Goal: Task Accomplishment & Management: Manage account settings

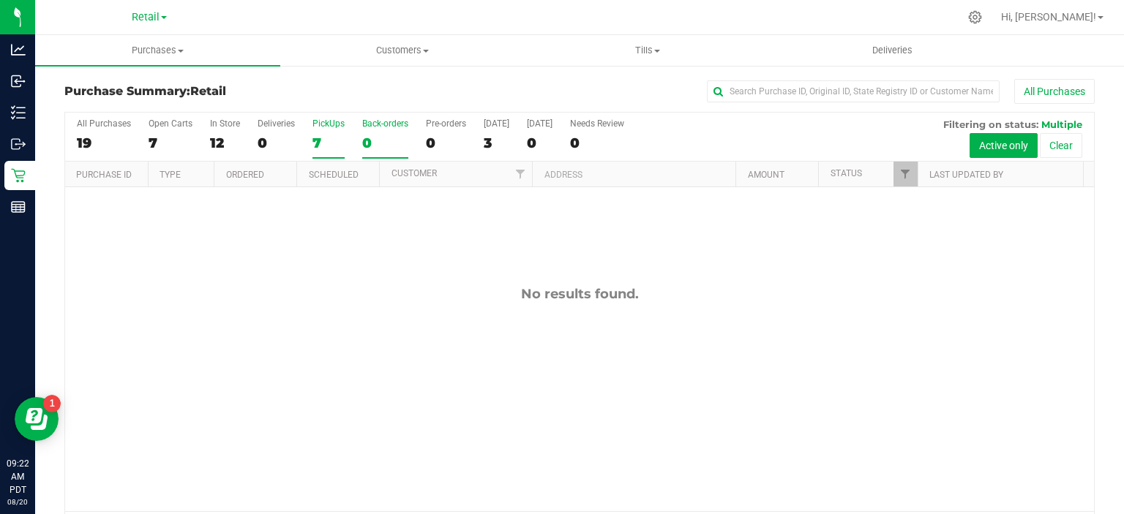
click at [317, 143] on div "7" at bounding box center [328, 143] width 32 height 17
click at [0, 0] on input "PickUps 7" at bounding box center [0, 0] width 0 height 0
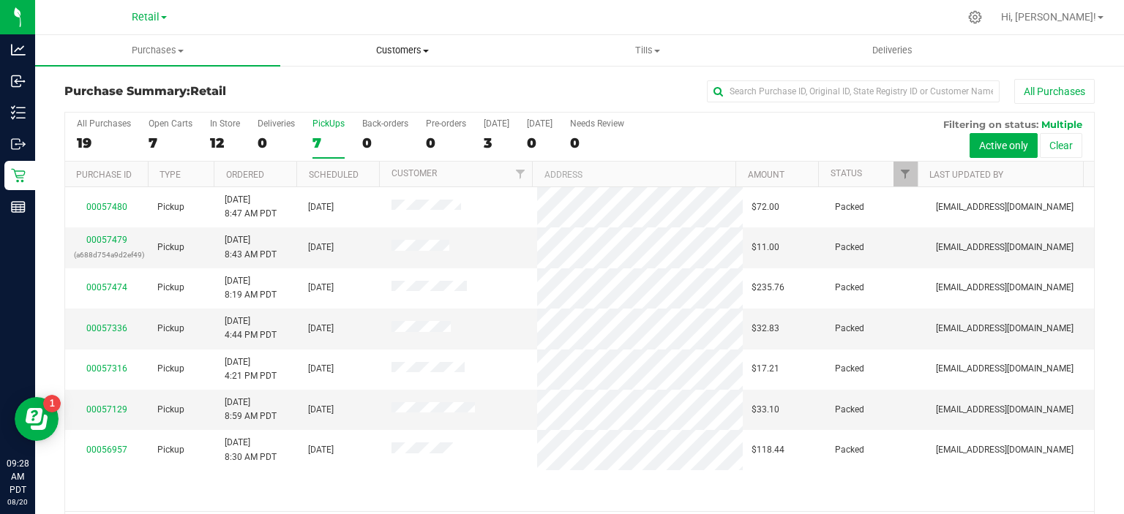
click at [426, 50] on span at bounding box center [426, 51] width 6 height 3
click at [337, 83] on span "All customers" at bounding box center [332, 88] width 105 height 12
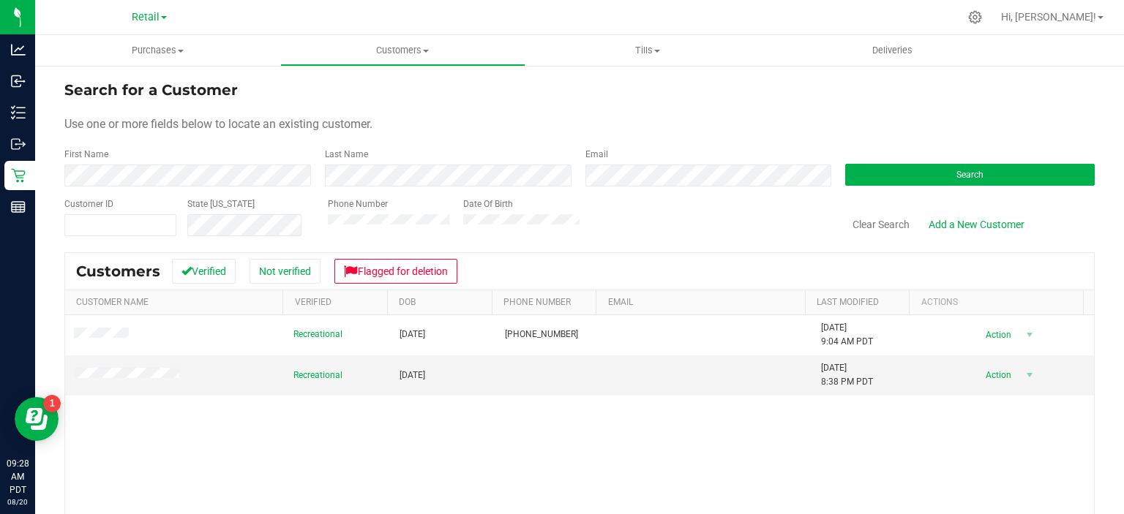
click at [181, 149] on div "First Name" at bounding box center [188, 167] width 249 height 39
click at [163, 46] on span "Purchases" at bounding box center [157, 50] width 245 height 13
click at [140, 88] on span "Summary of purchases" at bounding box center [110, 88] width 150 height 12
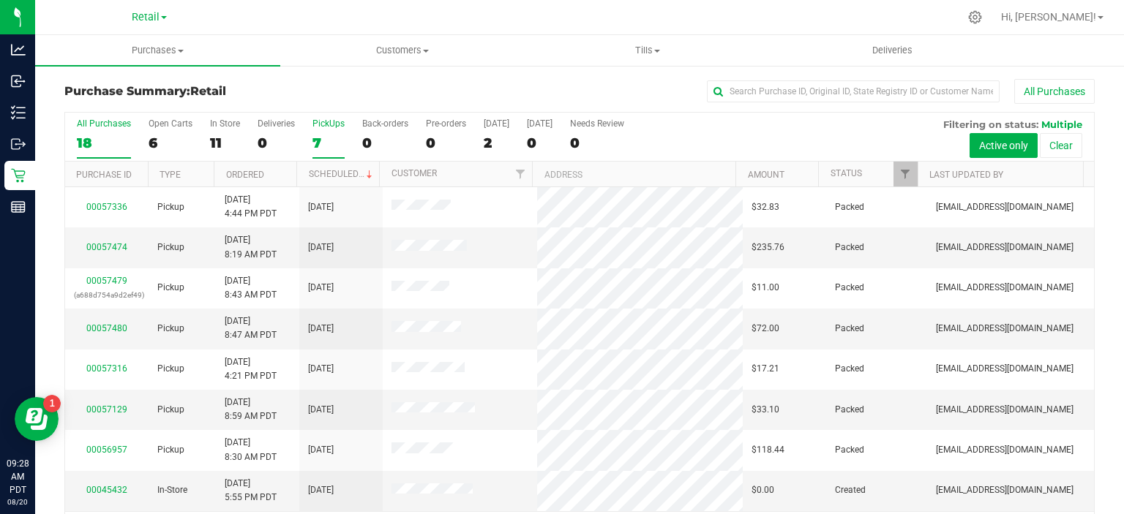
click at [325, 137] on div "7" at bounding box center [328, 143] width 32 height 17
click at [0, 0] on input "PickUps 7" at bounding box center [0, 0] width 0 height 0
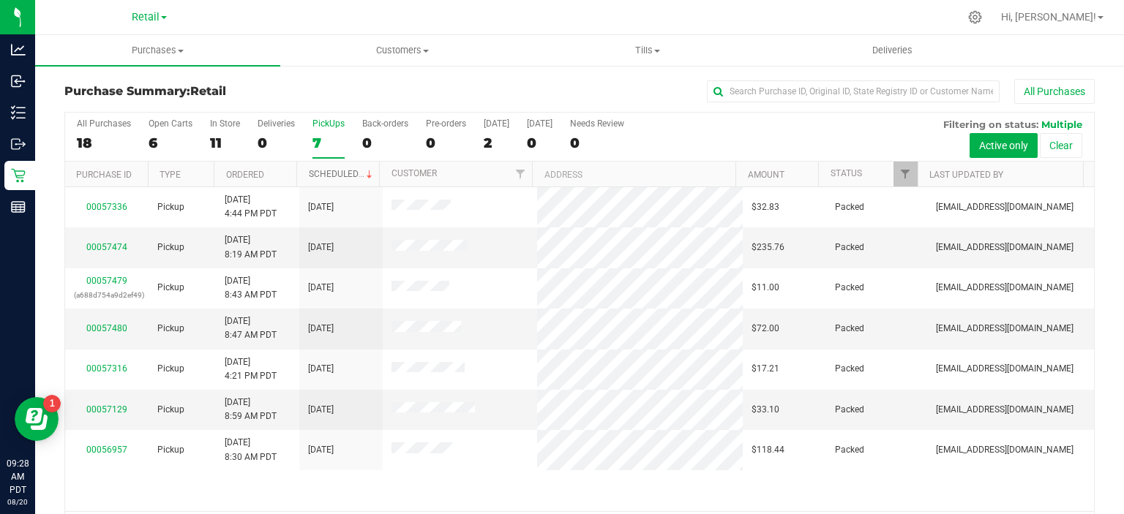
click at [364, 173] on span at bounding box center [370, 175] width 12 height 12
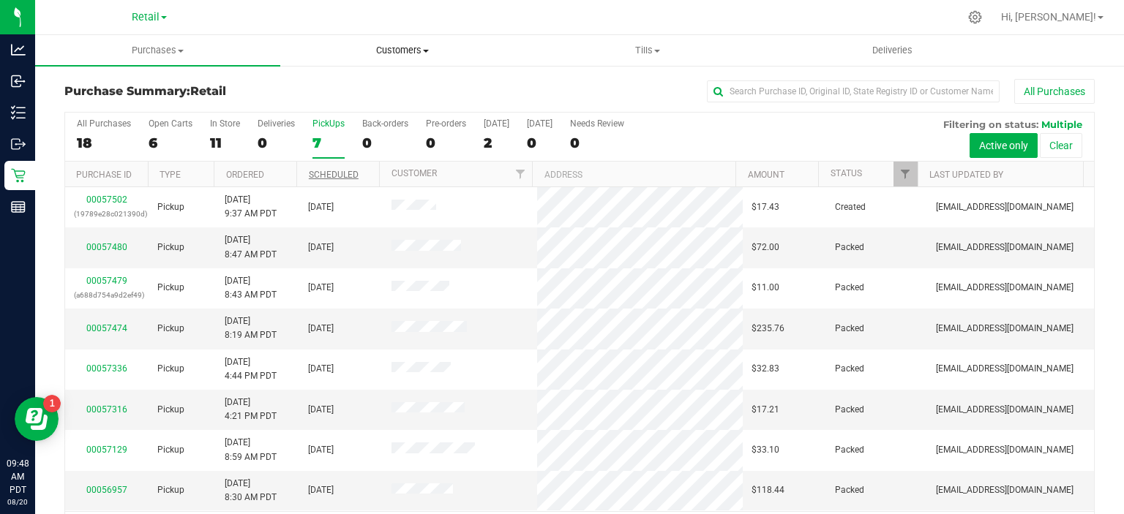
click at [416, 49] on span "Customers" at bounding box center [403, 50] width 244 height 13
click at [372, 141] on div "0" at bounding box center [385, 143] width 46 height 17
click at [0, 0] on input "Back-orders 0" at bounding box center [0, 0] width 0 height 0
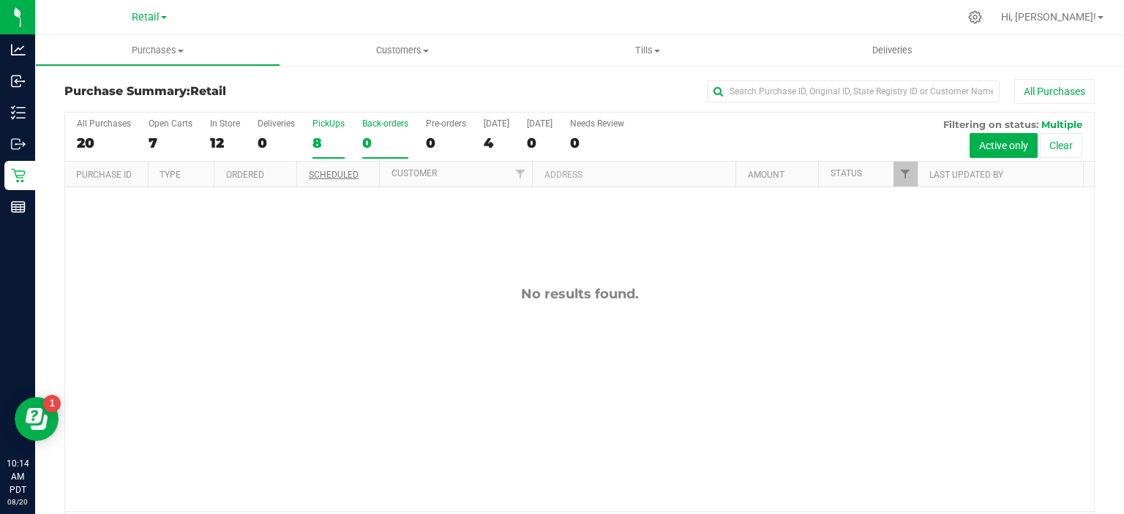
click at [320, 146] on div "8" at bounding box center [328, 143] width 32 height 17
click at [0, 0] on input "PickUps 8" at bounding box center [0, 0] width 0 height 0
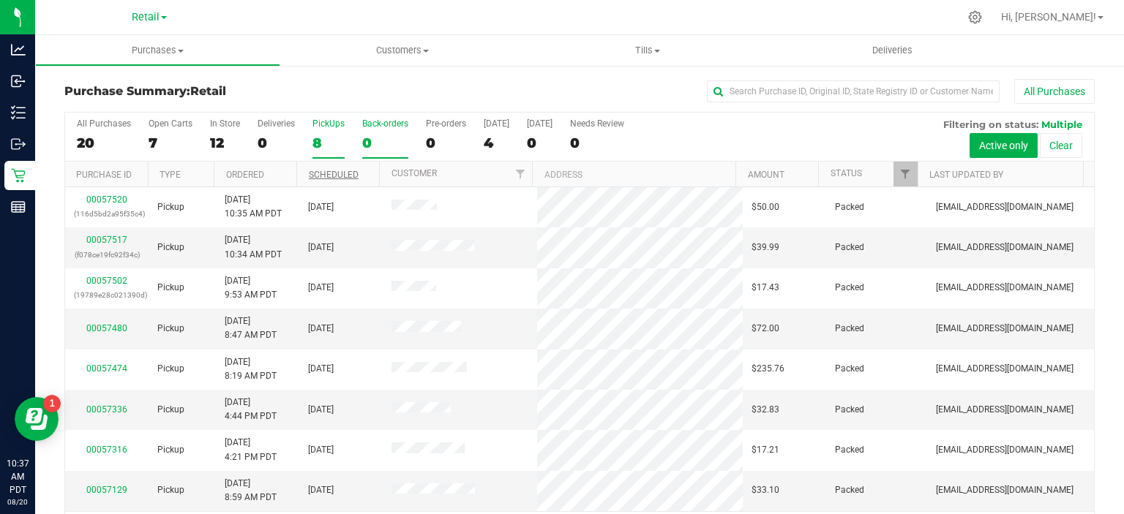
click at [366, 143] on div "0" at bounding box center [385, 143] width 46 height 17
click at [0, 0] on input "Back-orders 0" at bounding box center [0, 0] width 0 height 0
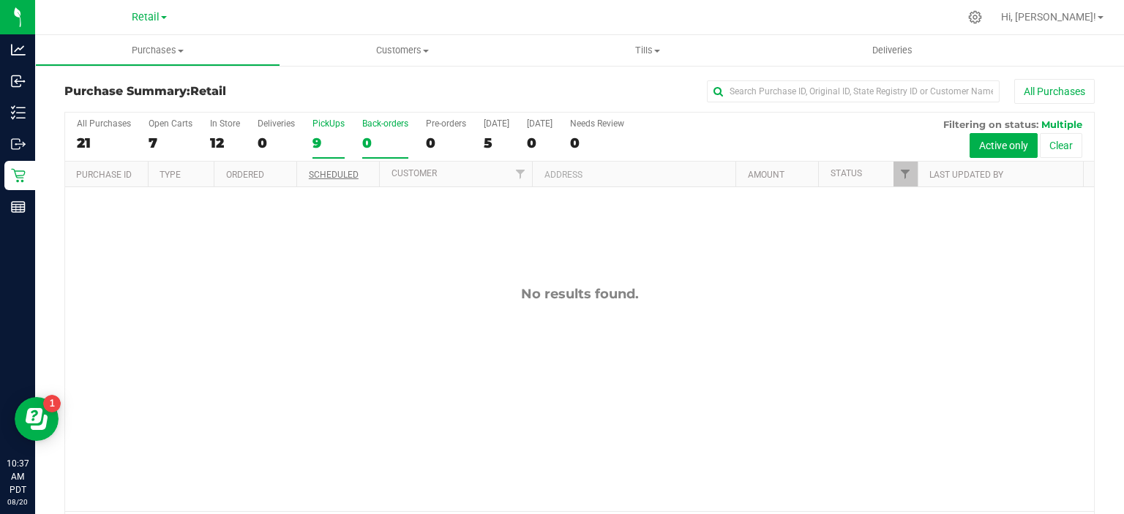
click at [325, 138] on div "9" at bounding box center [328, 143] width 32 height 17
click at [0, 0] on input "PickUps 9" at bounding box center [0, 0] width 0 height 0
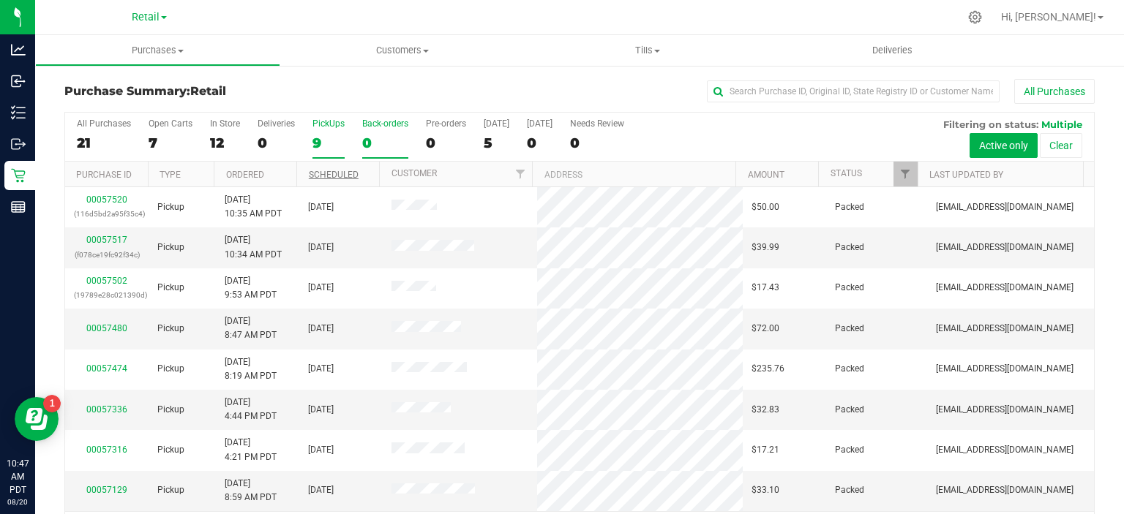
click at [369, 135] on div "0" at bounding box center [385, 143] width 46 height 17
click at [0, 0] on input "Back-orders 0" at bounding box center [0, 0] width 0 height 0
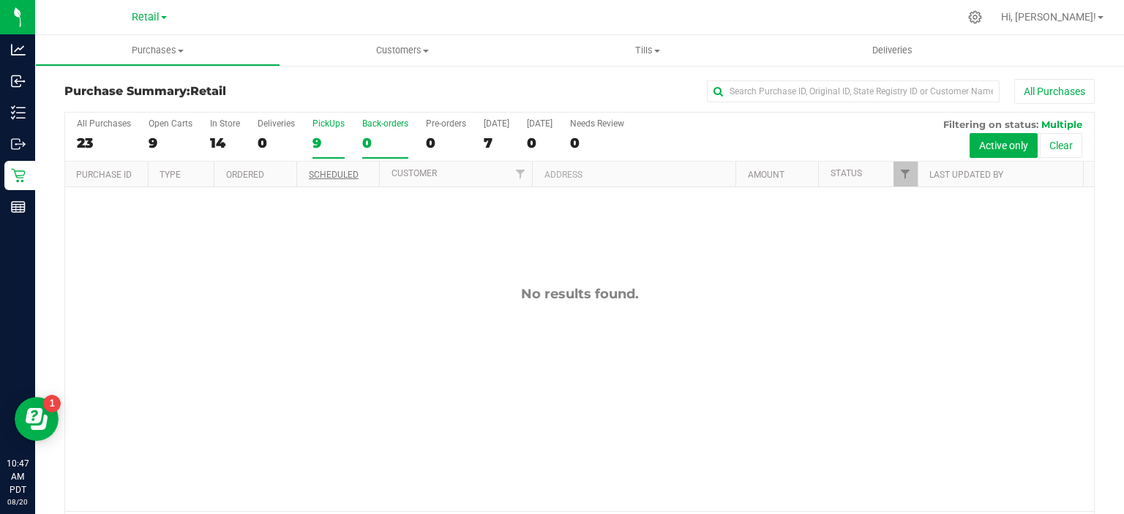
click at [317, 143] on div "9" at bounding box center [328, 143] width 32 height 17
click at [0, 0] on input "PickUps 9" at bounding box center [0, 0] width 0 height 0
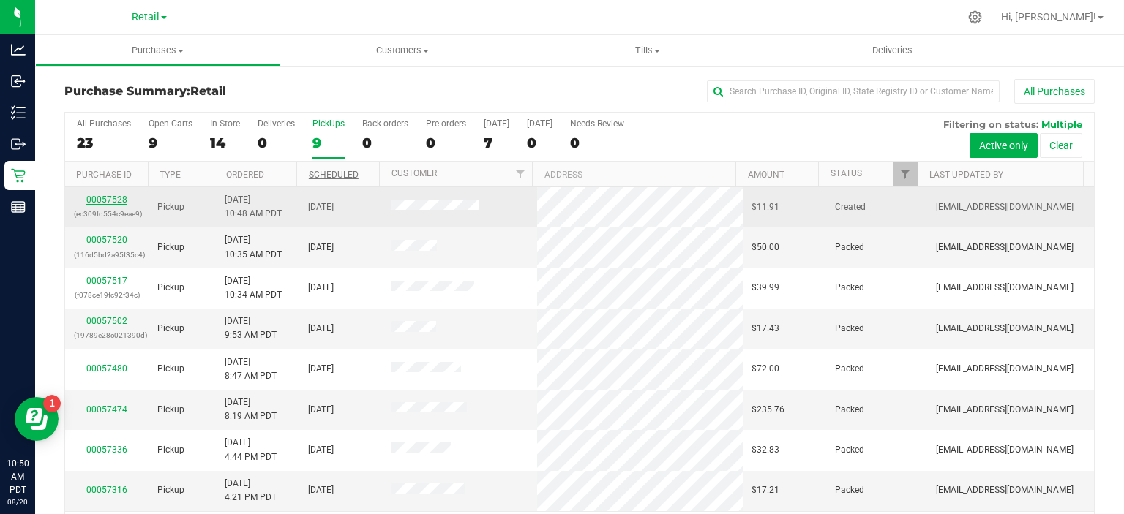
click at [111, 196] on link "00057528" at bounding box center [106, 200] width 41 height 10
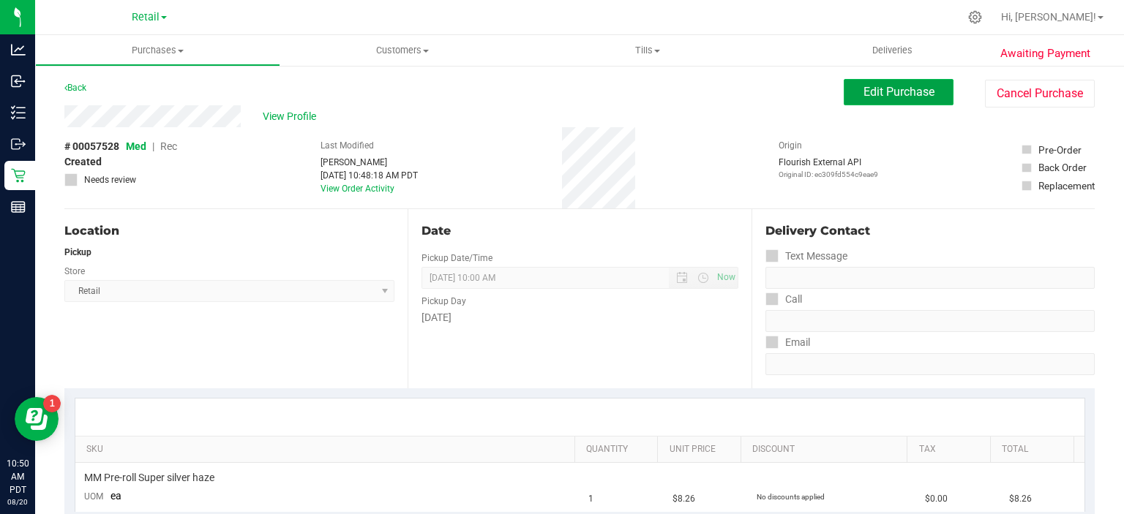
click at [891, 94] on span "Edit Purchase" at bounding box center [898, 92] width 71 height 14
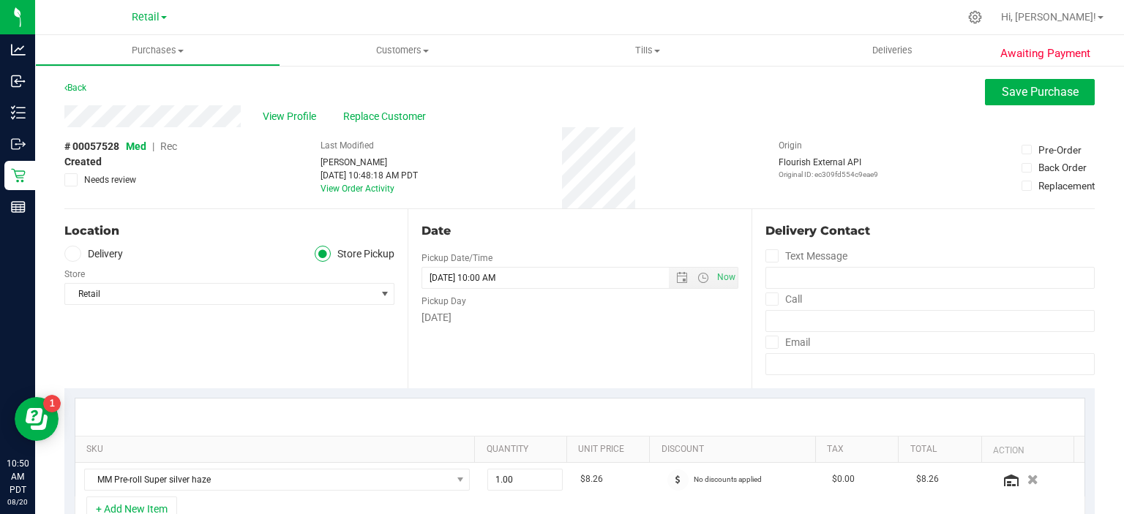
click at [173, 146] on span "Rec" at bounding box center [168, 146] width 17 height 12
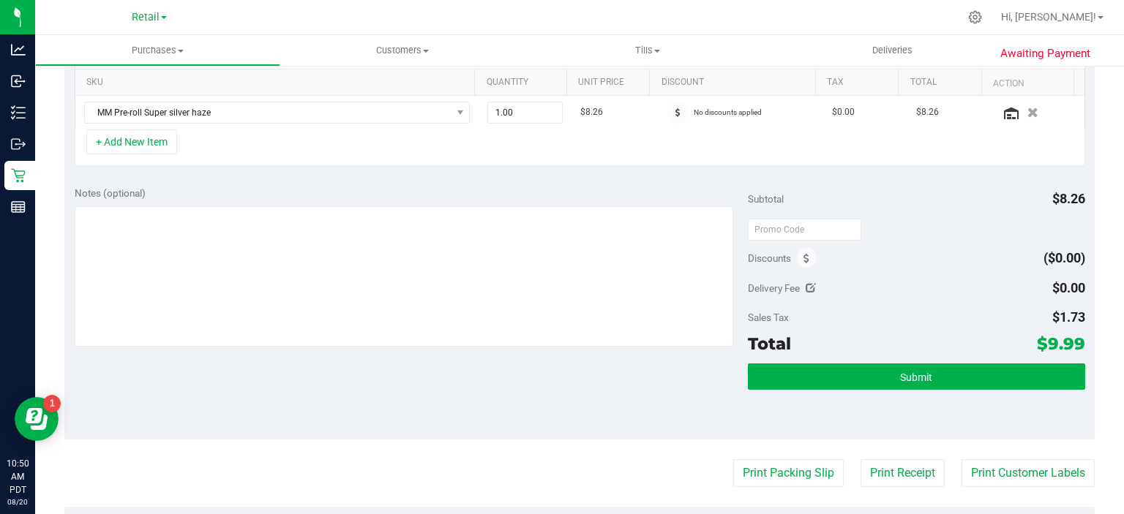
scroll to position [368, 0]
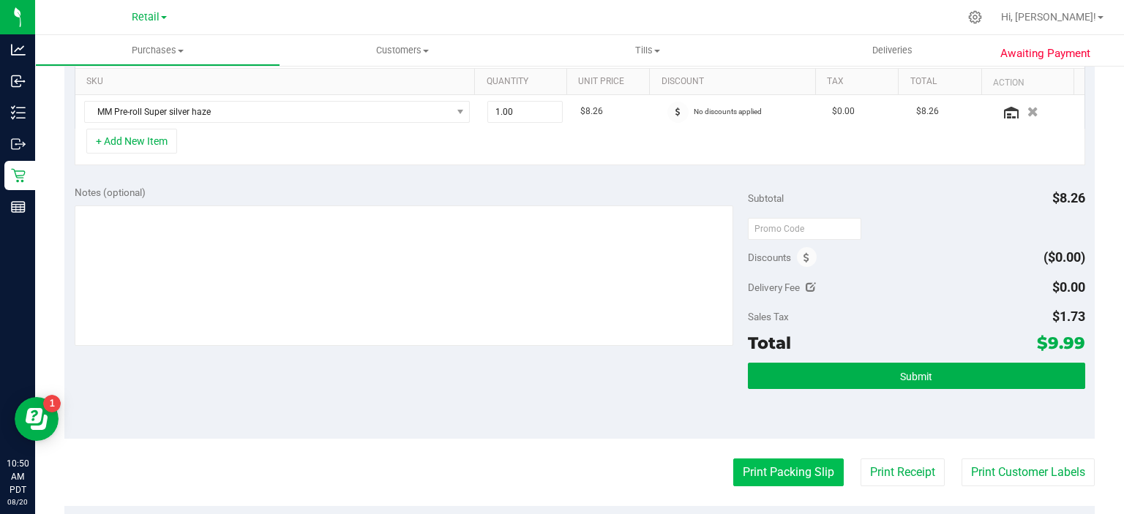
click at [779, 468] on button "Print Packing Slip" at bounding box center [788, 473] width 110 height 28
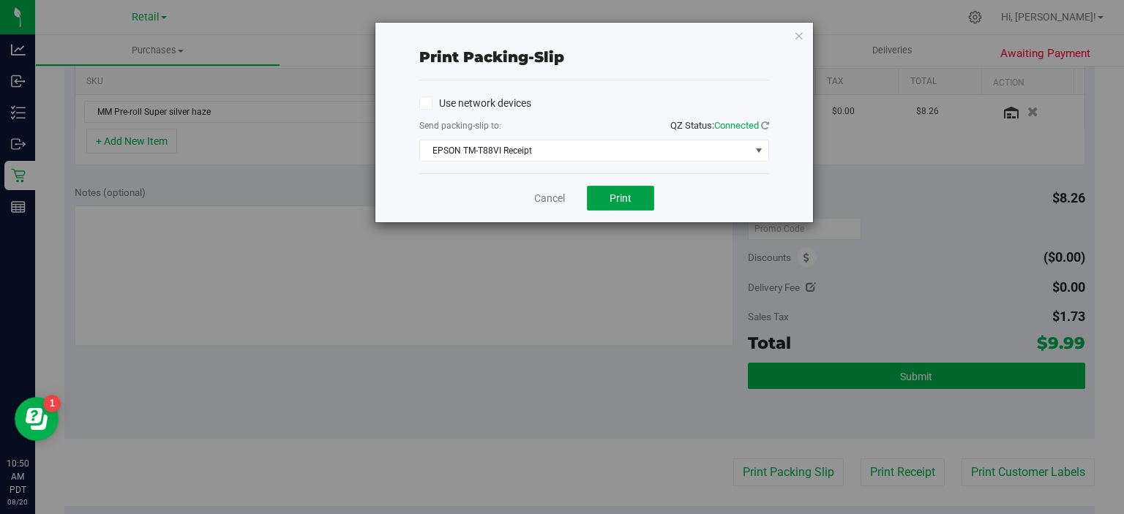
click at [626, 198] on span "Print" at bounding box center [620, 198] width 22 height 12
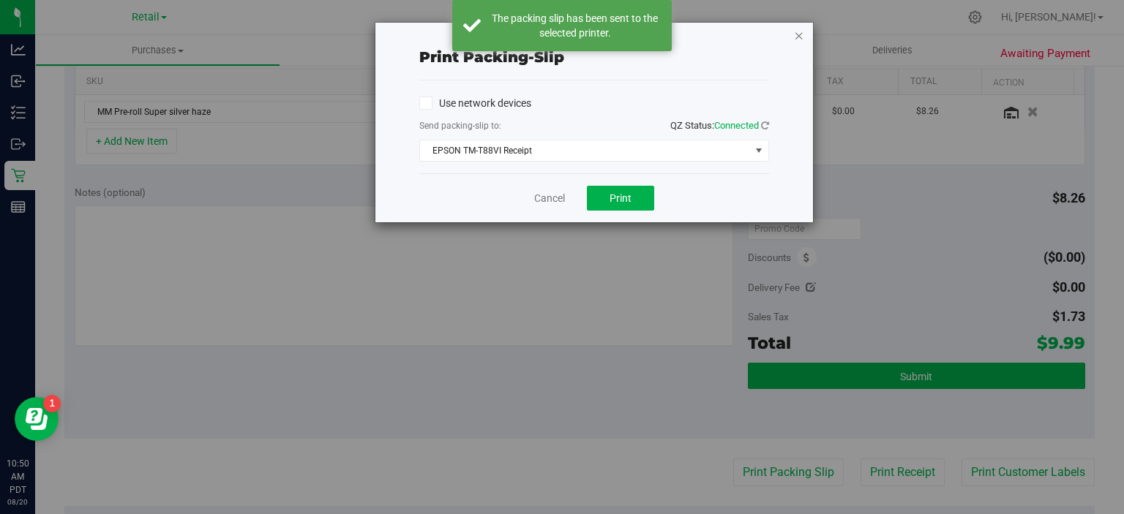
click at [799, 34] on icon "button" at bounding box center [799, 35] width 10 height 18
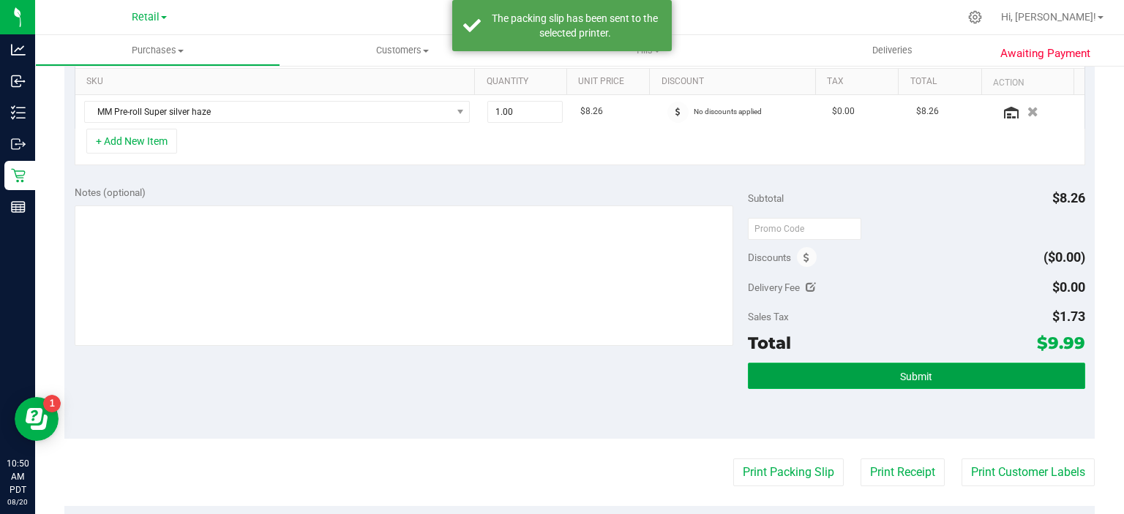
click at [931, 369] on button "Submit" at bounding box center [916, 376] width 337 height 26
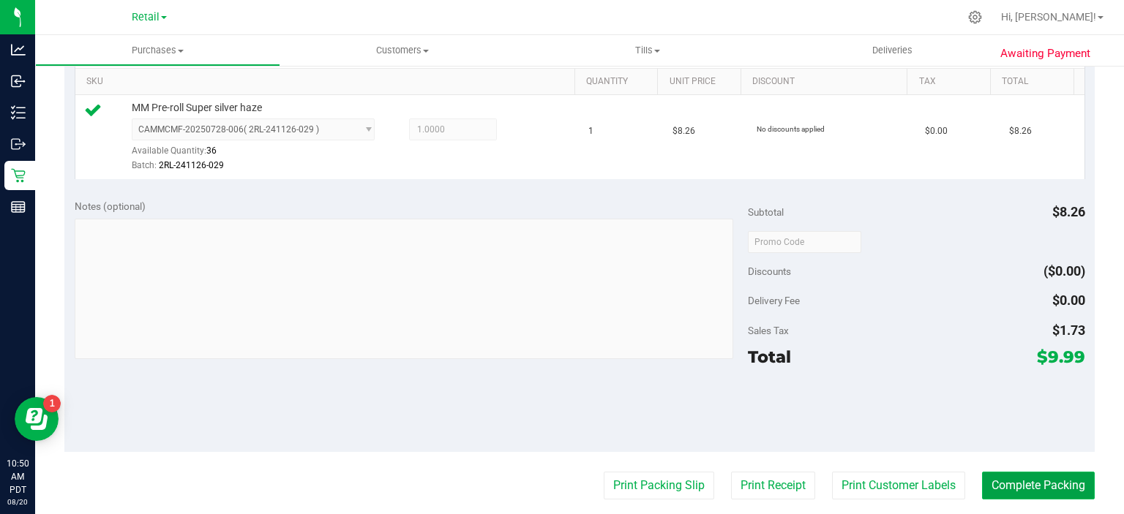
click at [1033, 484] on button "Complete Packing" at bounding box center [1038, 486] width 113 height 28
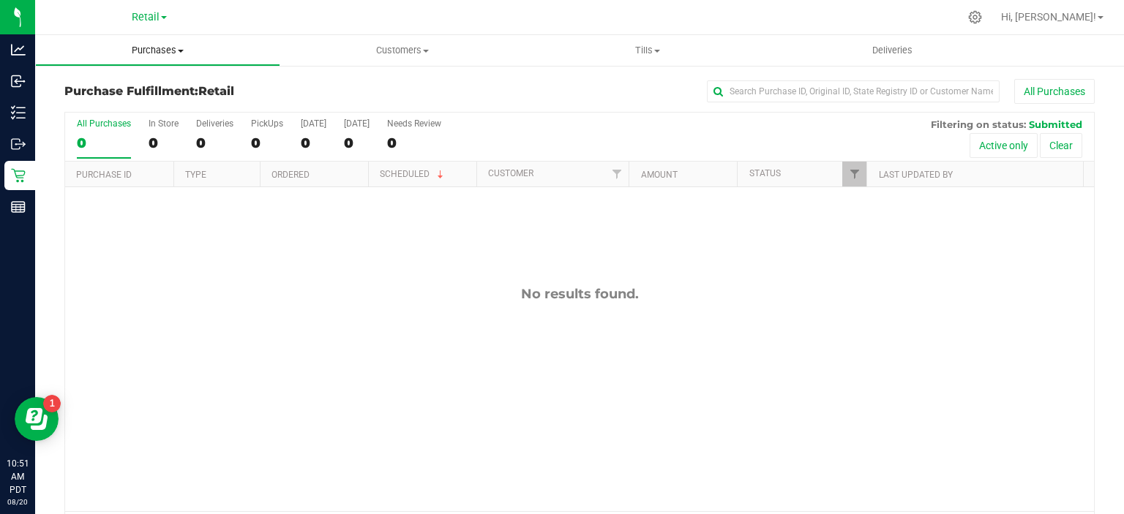
click at [178, 47] on span "Purchases" at bounding box center [158, 50] width 244 height 13
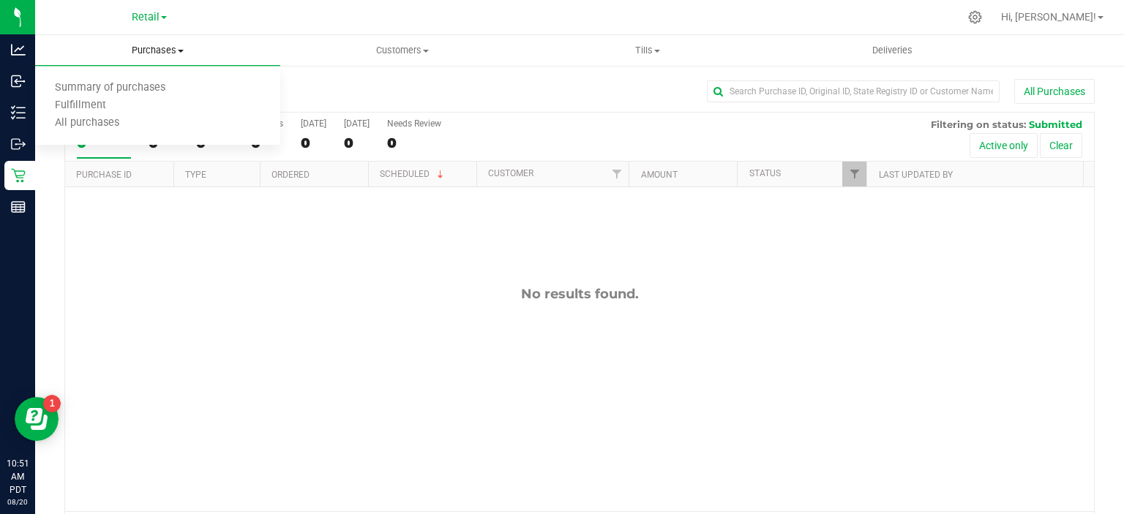
click at [152, 88] on span "Summary of purchases" at bounding box center [110, 88] width 150 height 12
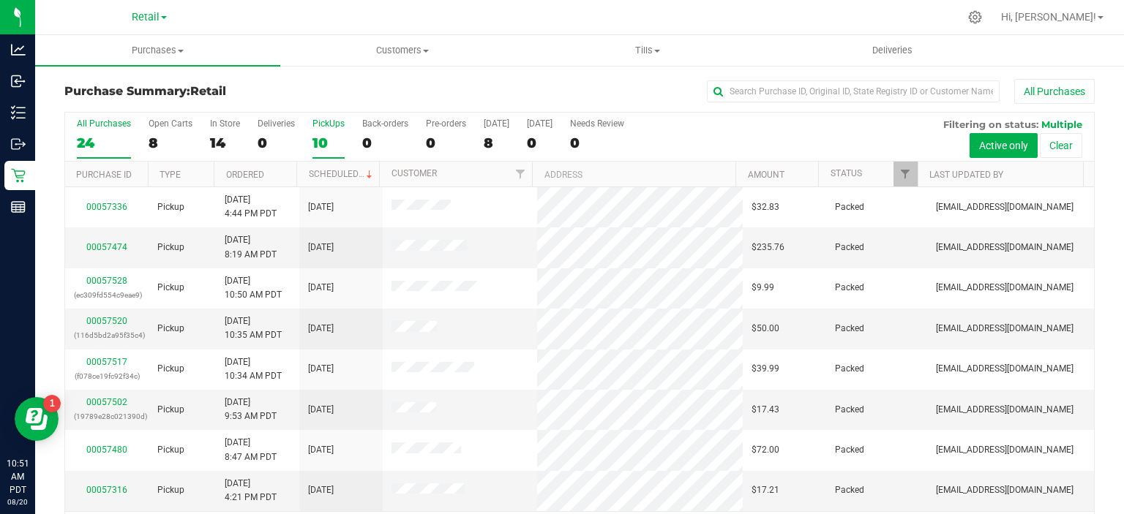
click at [317, 138] on div "10" at bounding box center [328, 143] width 32 height 17
click at [0, 0] on input "PickUps 10" at bounding box center [0, 0] width 0 height 0
click at [364, 173] on span at bounding box center [370, 175] width 12 height 12
click at [371, 147] on div "0" at bounding box center [385, 143] width 46 height 17
click at [0, 0] on input "Back-orders 0" at bounding box center [0, 0] width 0 height 0
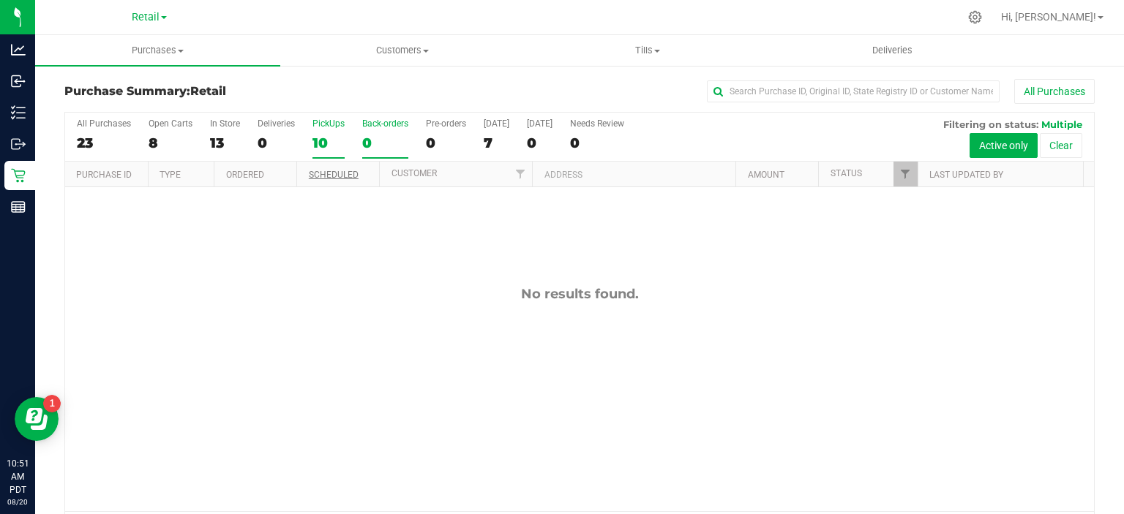
click at [326, 140] on div "10" at bounding box center [328, 143] width 32 height 17
click at [0, 0] on input "PickUps 10" at bounding box center [0, 0] width 0 height 0
